Goal: Information Seeking & Learning: Learn about a topic

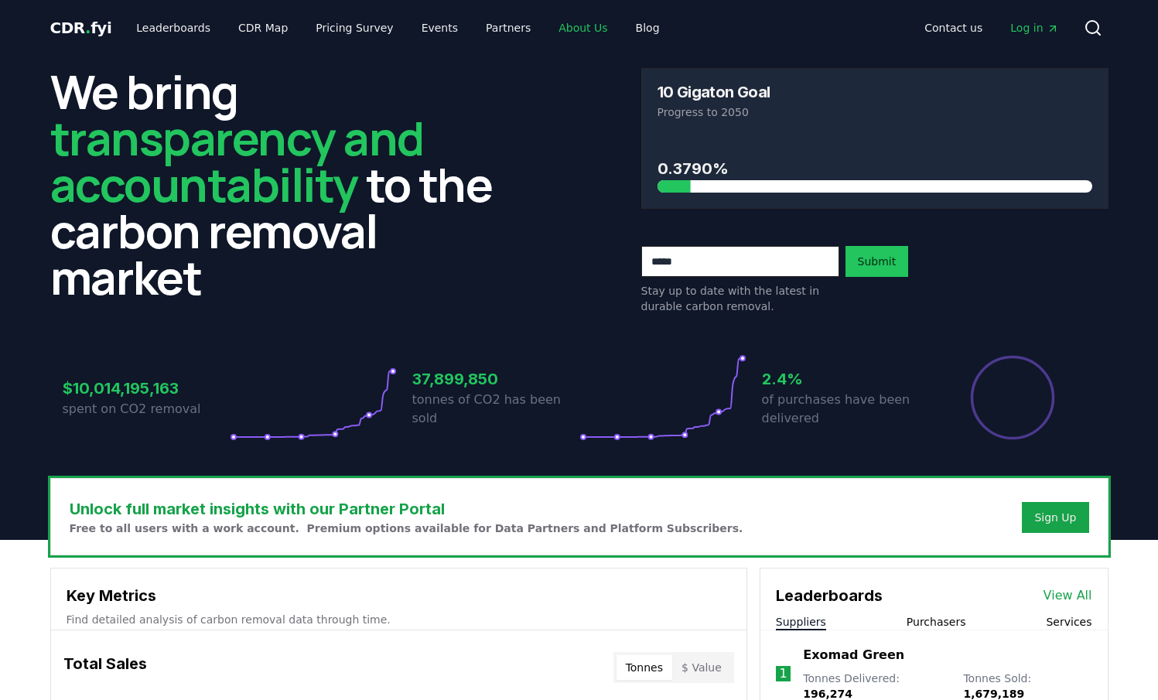
click at [569, 30] on link "About Us" at bounding box center [583, 28] width 74 height 28
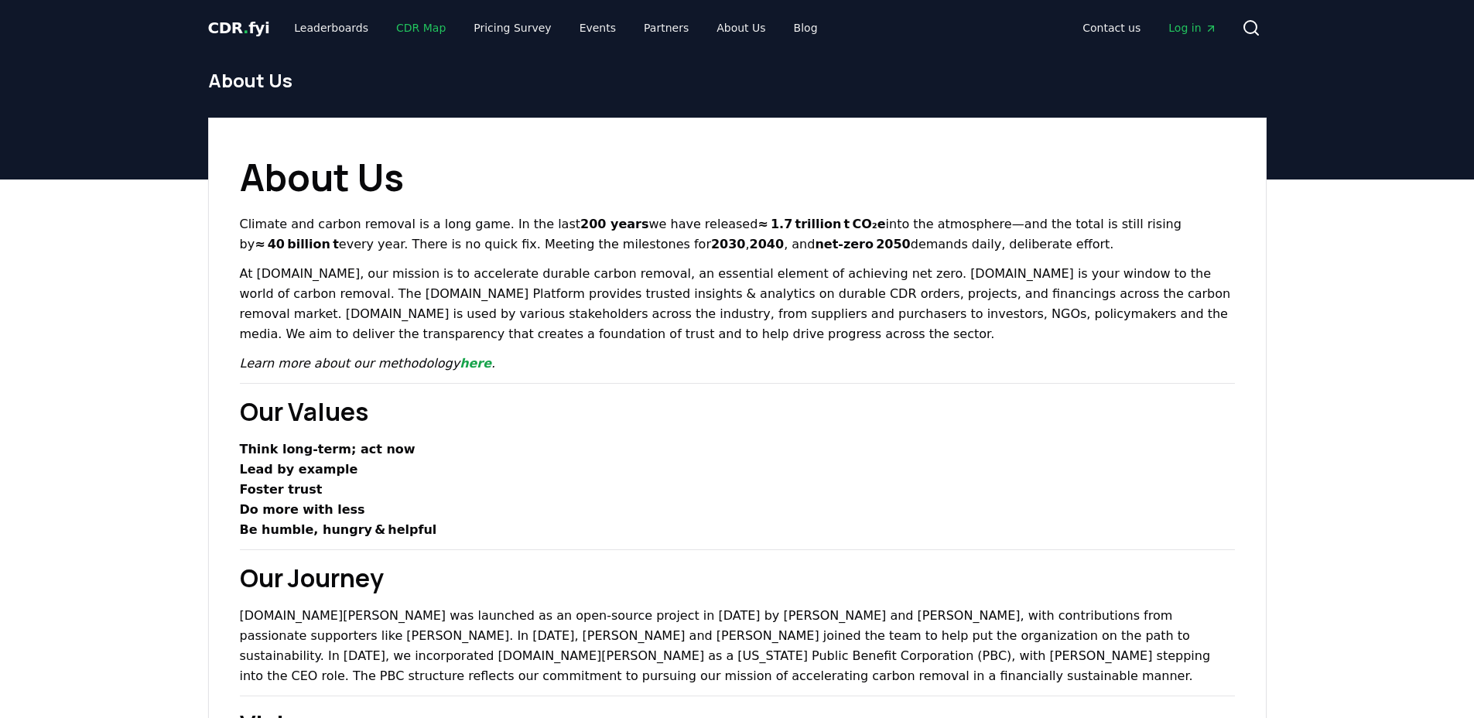
click at [405, 25] on link "CDR Map" at bounding box center [421, 28] width 74 height 28
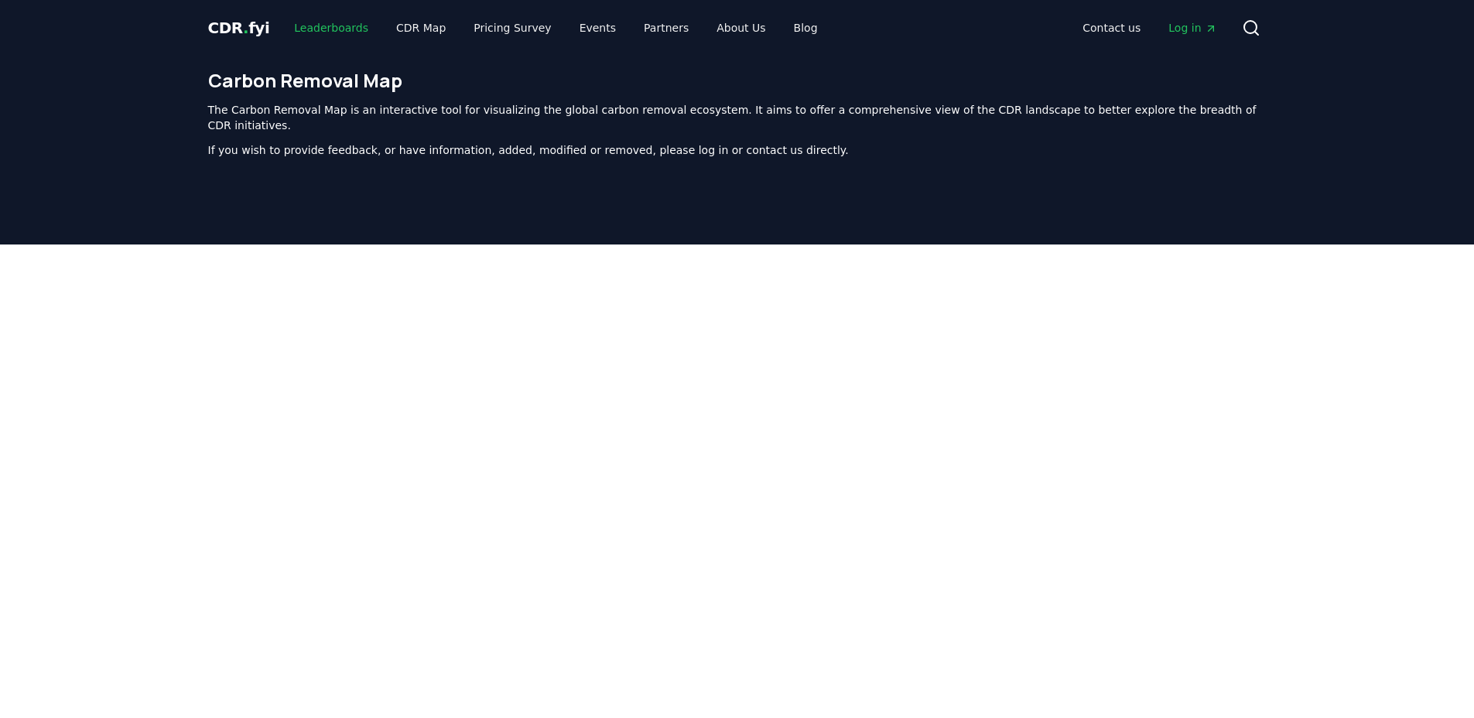
click at [337, 27] on link "Leaderboards" at bounding box center [331, 28] width 99 height 28
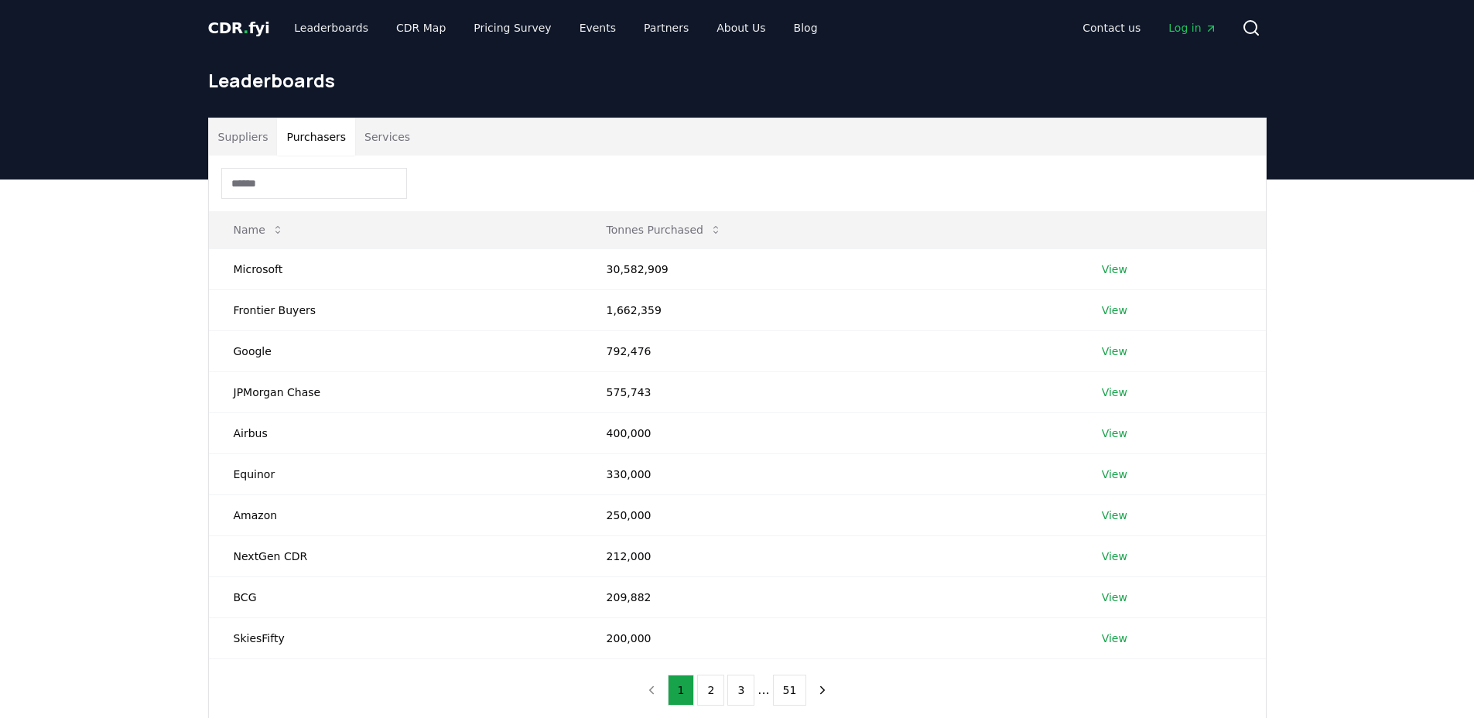
click at [316, 134] on button "Purchasers" at bounding box center [316, 136] width 78 height 37
click at [257, 141] on button "Suppliers" at bounding box center [243, 136] width 69 height 37
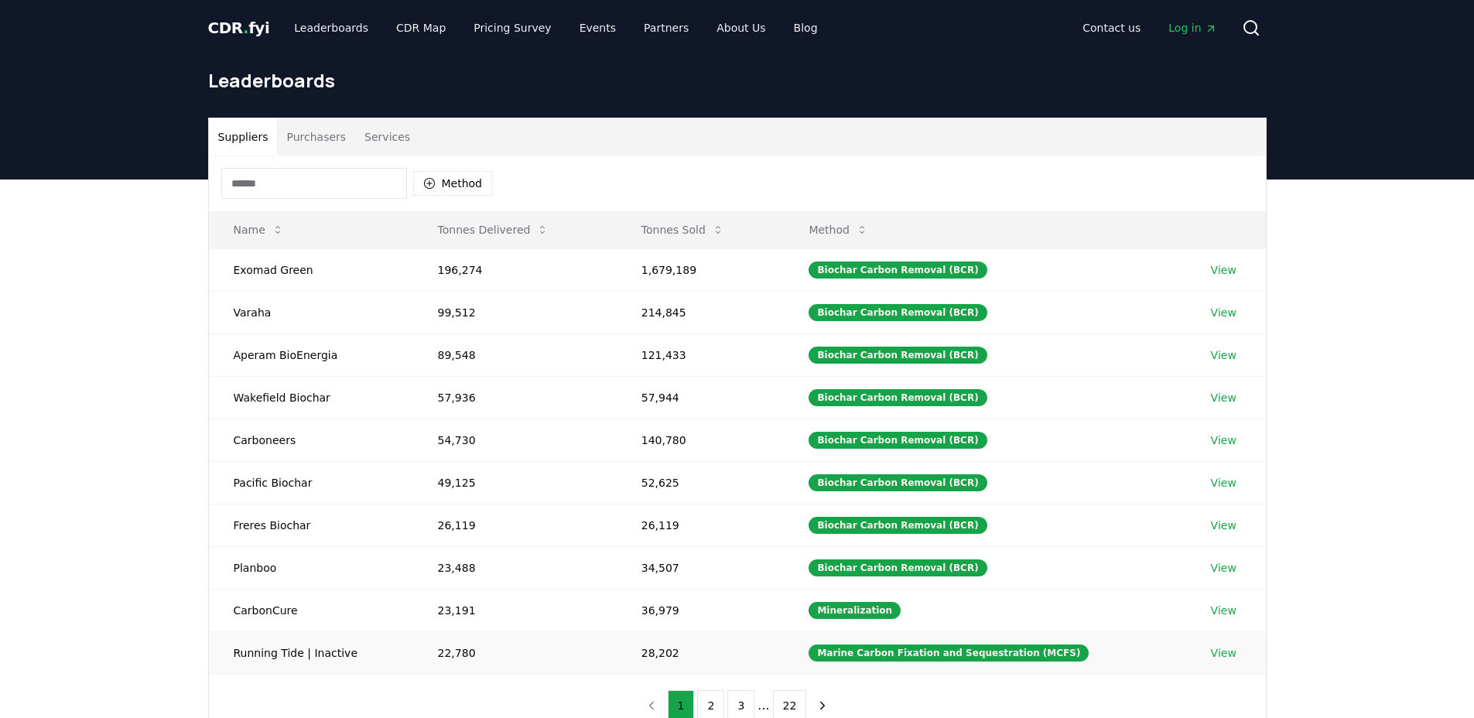
drag, startPoint x: 334, startPoint y: 652, endPoint x: 376, endPoint y: 648, distance: 41.9
click at [335, 651] on td "Running Tide | Inactive" at bounding box center [311, 652] width 204 height 43
click at [920, 659] on div "Marine Carbon Fixation and Sequestration (MCFS)" at bounding box center [949, 653] width 280 height 17
click at [1158, 652] on link "View" at bounding box center [1224, 652] width 26 height 15
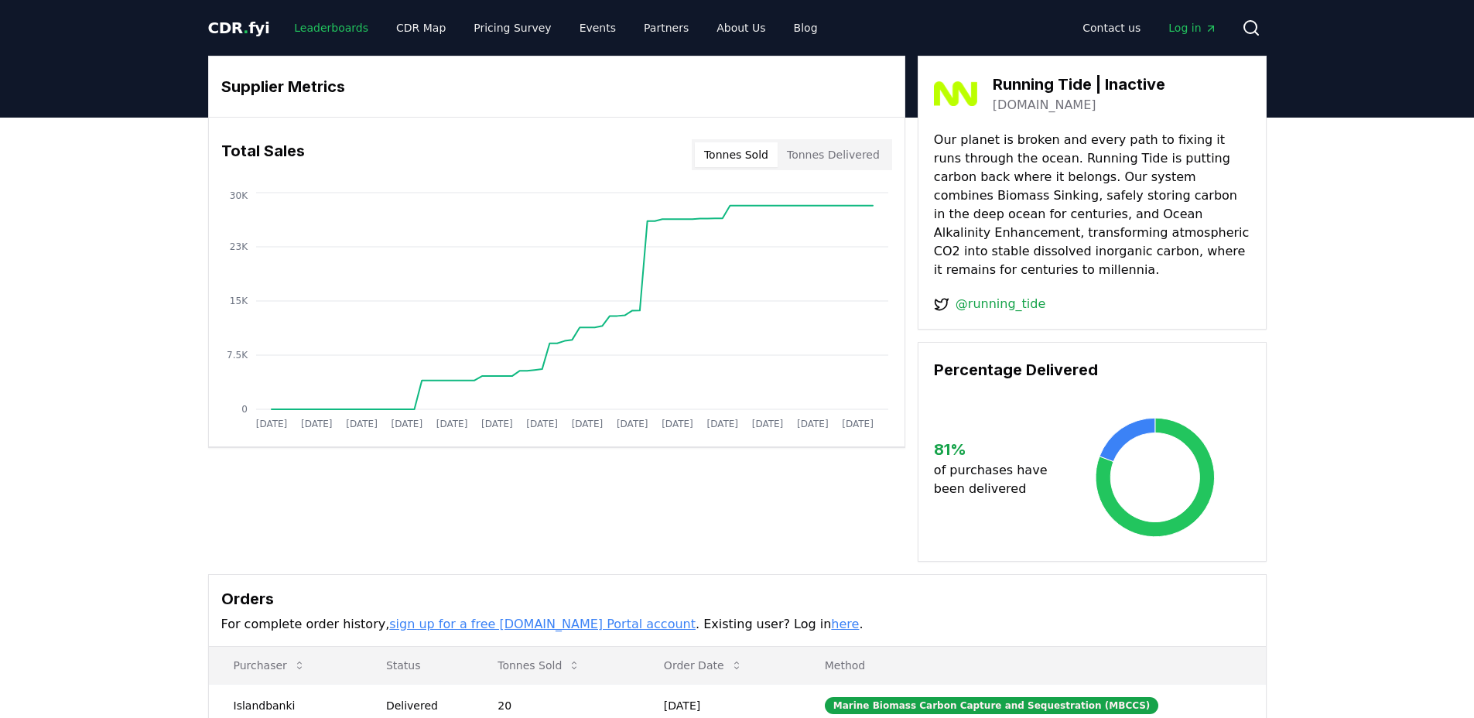
click at [341, 26] on link "Leaderboards" at bounding box center [331, 28] width 99 height 28
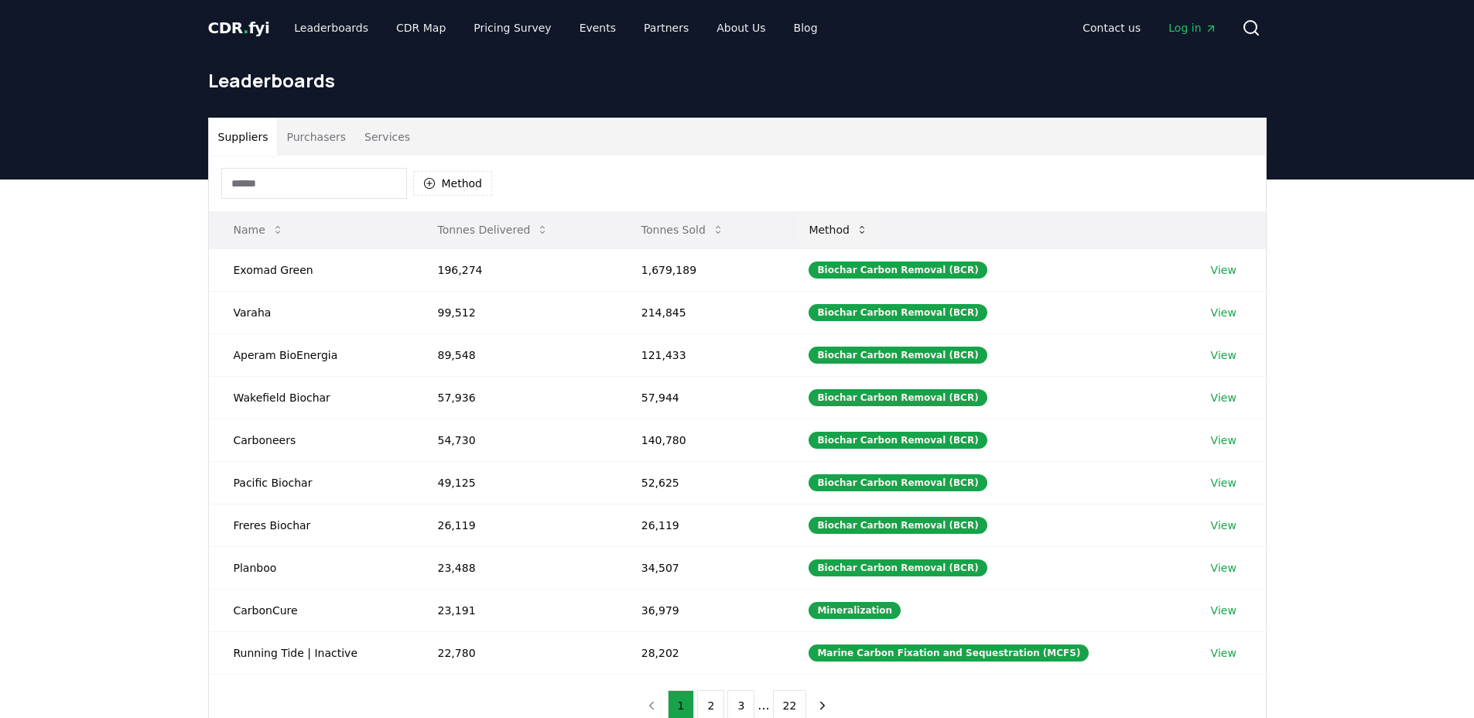
click at [859, 230] on button "Method" at bounding box center [838, 229] width 84 height 31
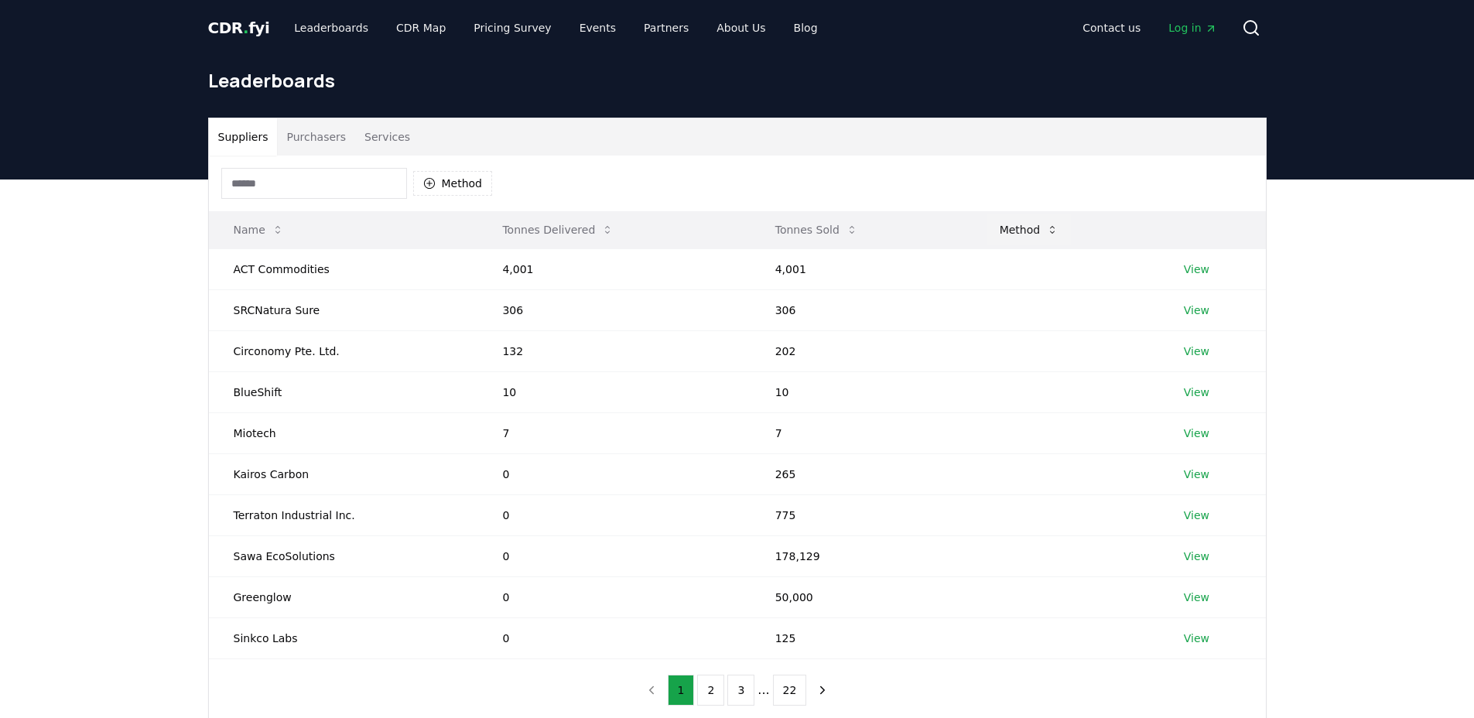
click at [1023, 229] on button "Method" at bounding box center [1029, 229] width 84 height 31
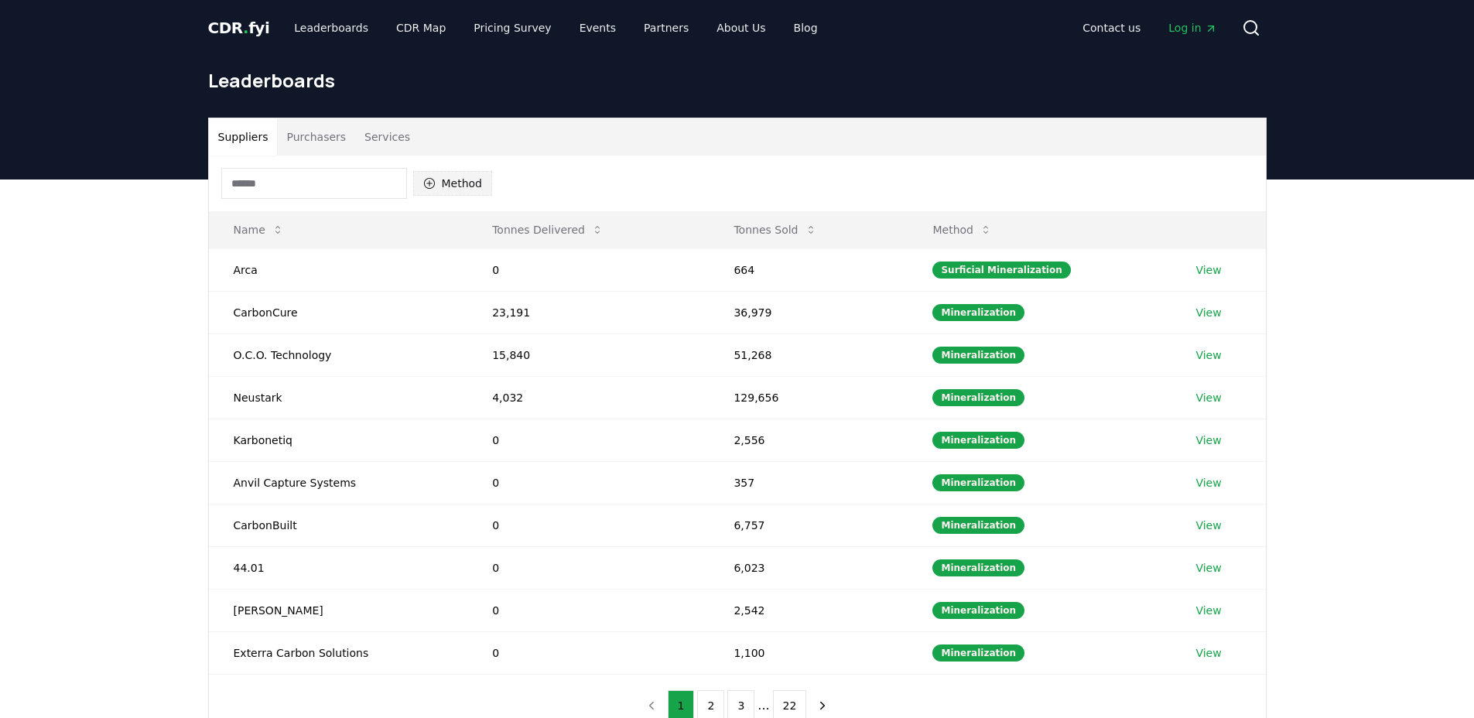
click at [426, 182] on icon "button" at bounding box center [429, 183] width 12 height 12
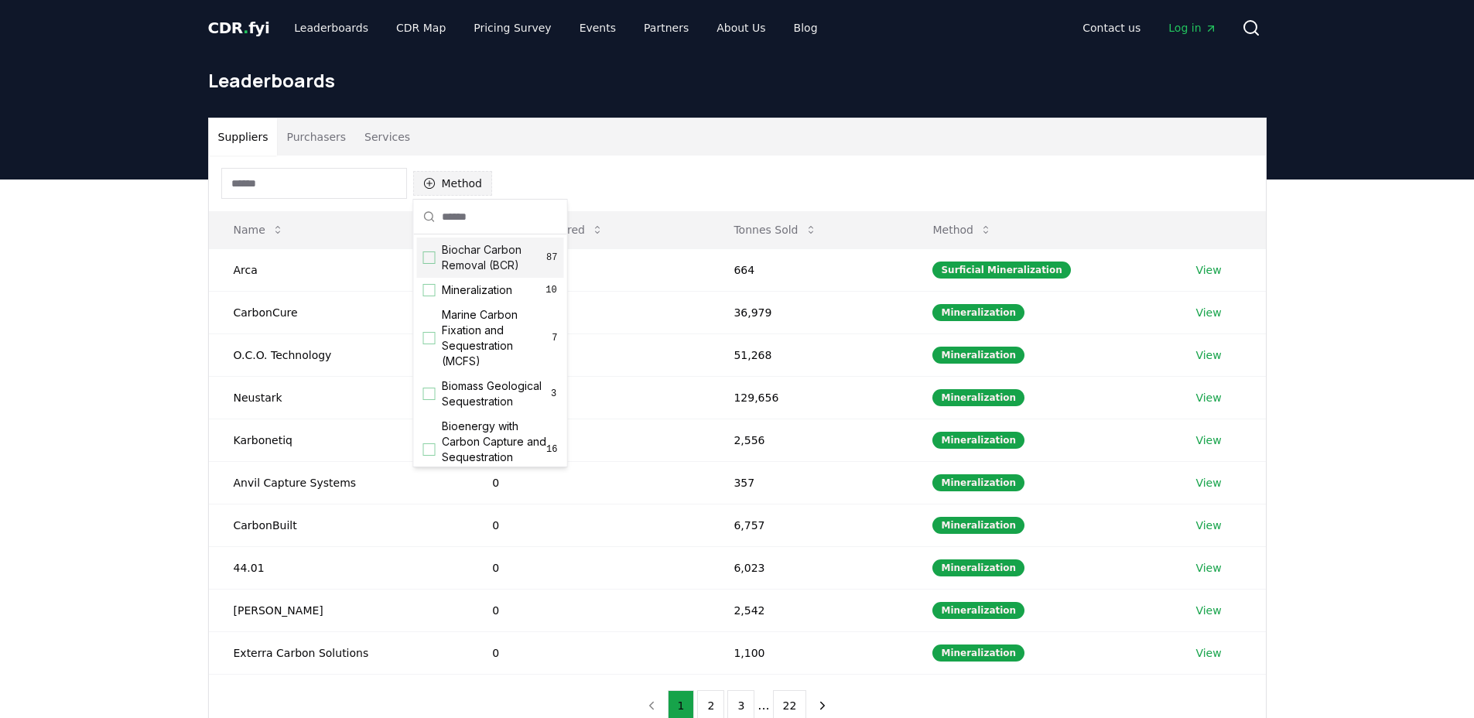
click at [426, 182] on icon "button" at bounding box center [429, 183] width 12 height 12
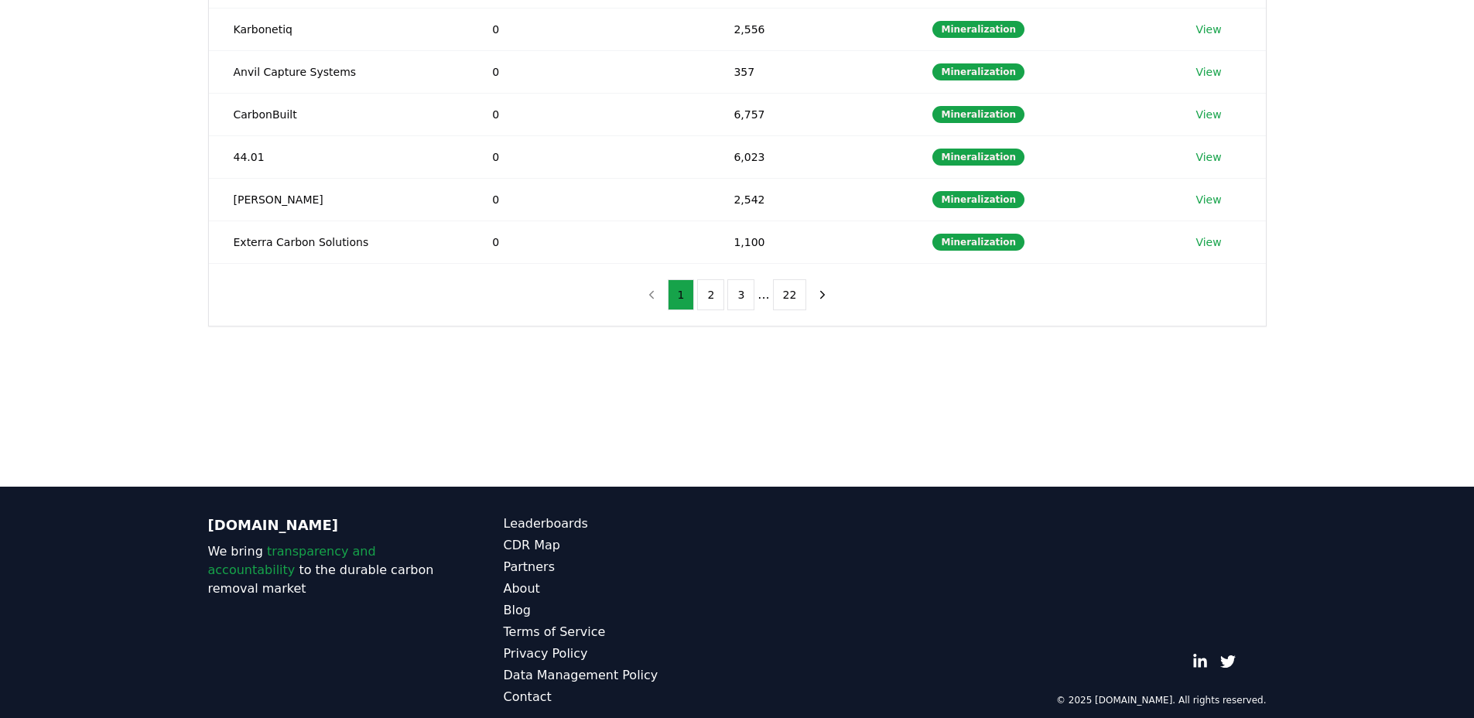
scroll to position [126, 0]
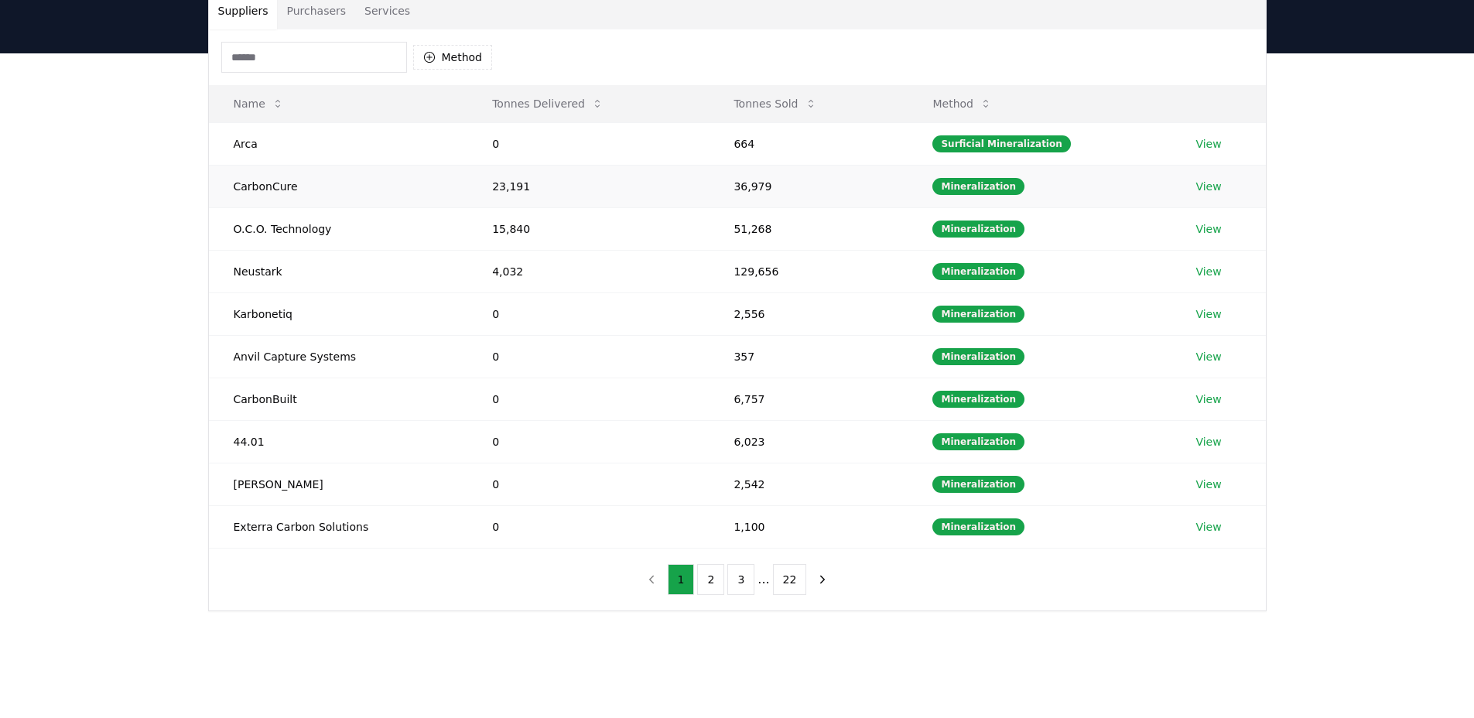
click at [1207, 183] on link "View" at bounding box center [1209, 186] width 26 height 15
